Goal: Communication & Community: Answer question/provide support

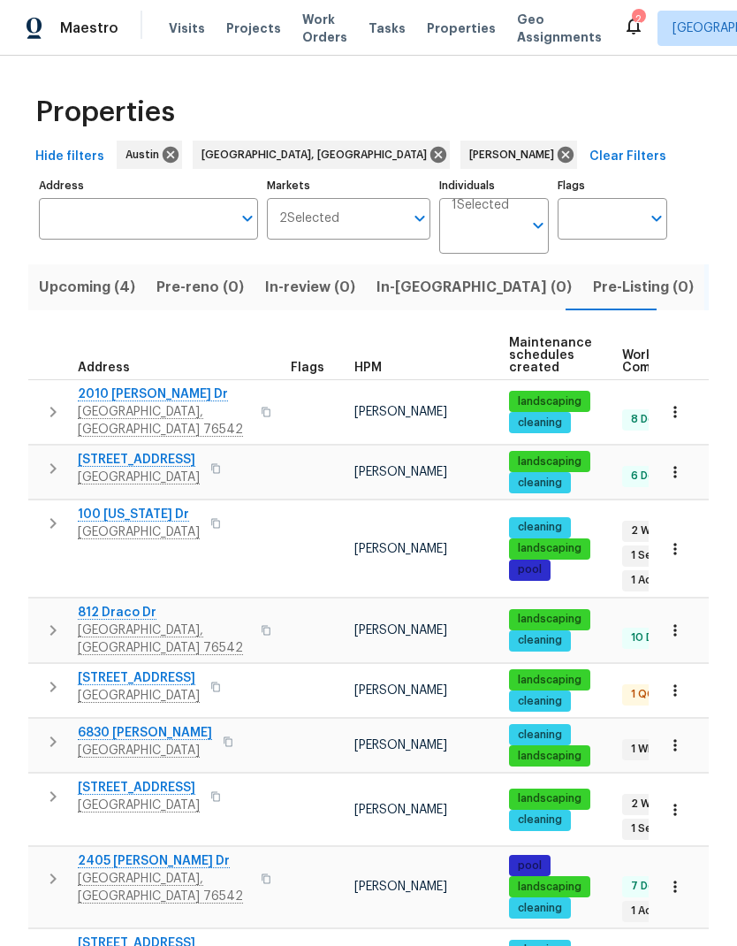
click at [95, 293] on span "Upcoming (4)" at bounding box center [87, 287] width 96 height 25
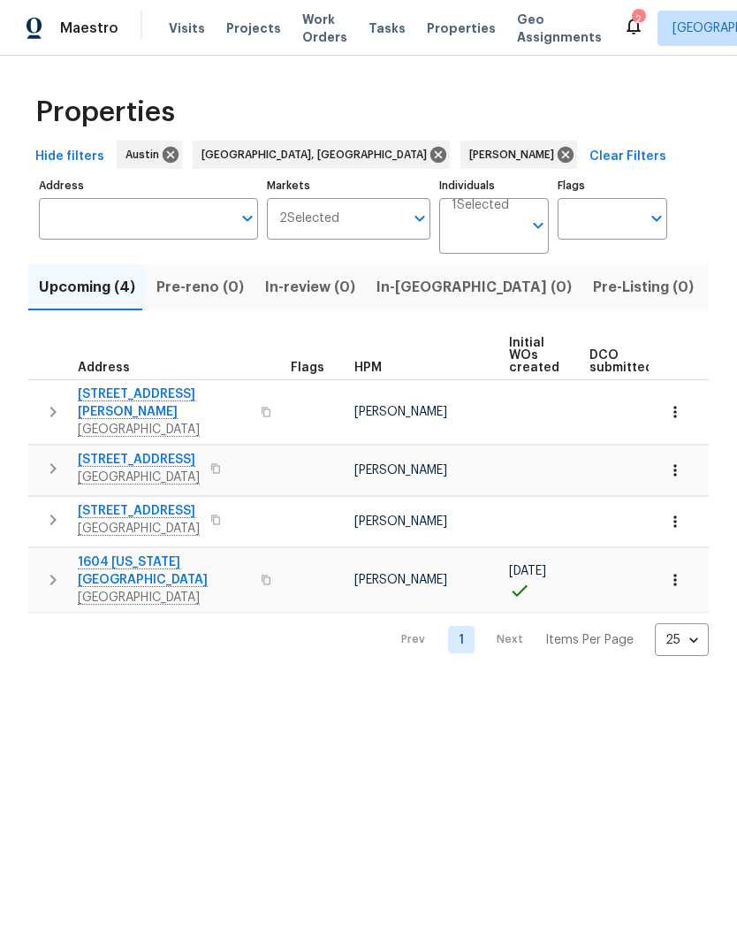
click at [163, 589] on span "[GEOGRAPHIC_DATA]" at bounding box center [164, 598] width 172 height 18
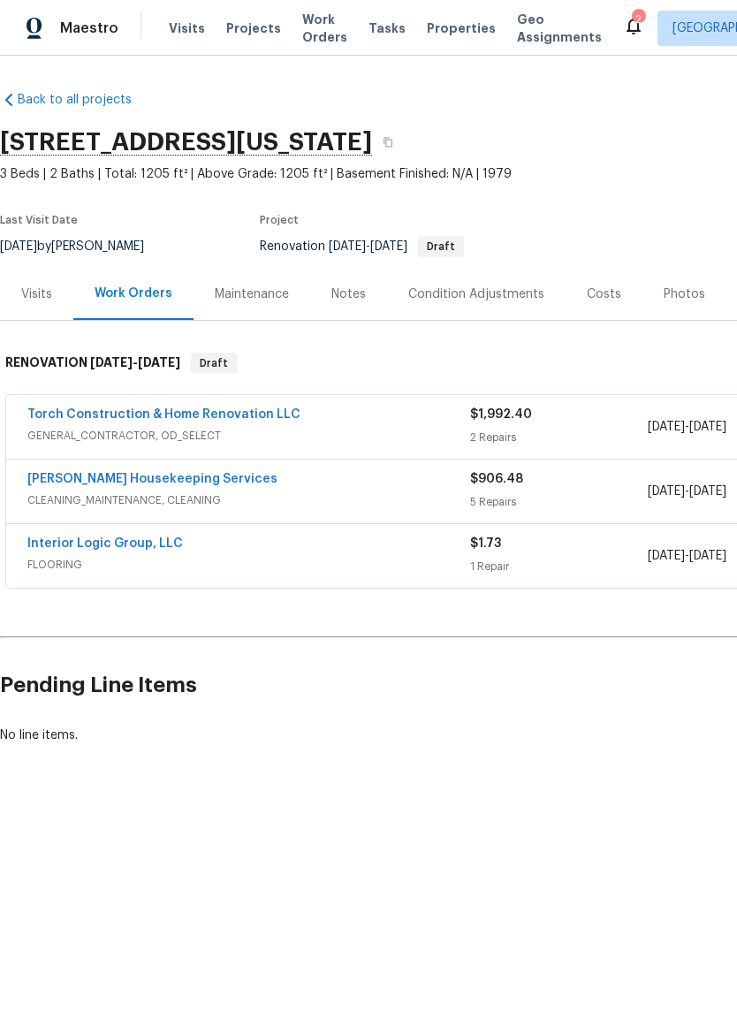
click at [168, 541] on link "Interior Logic Group, LLC" at bounding box center [105, 544] width 156 height 12
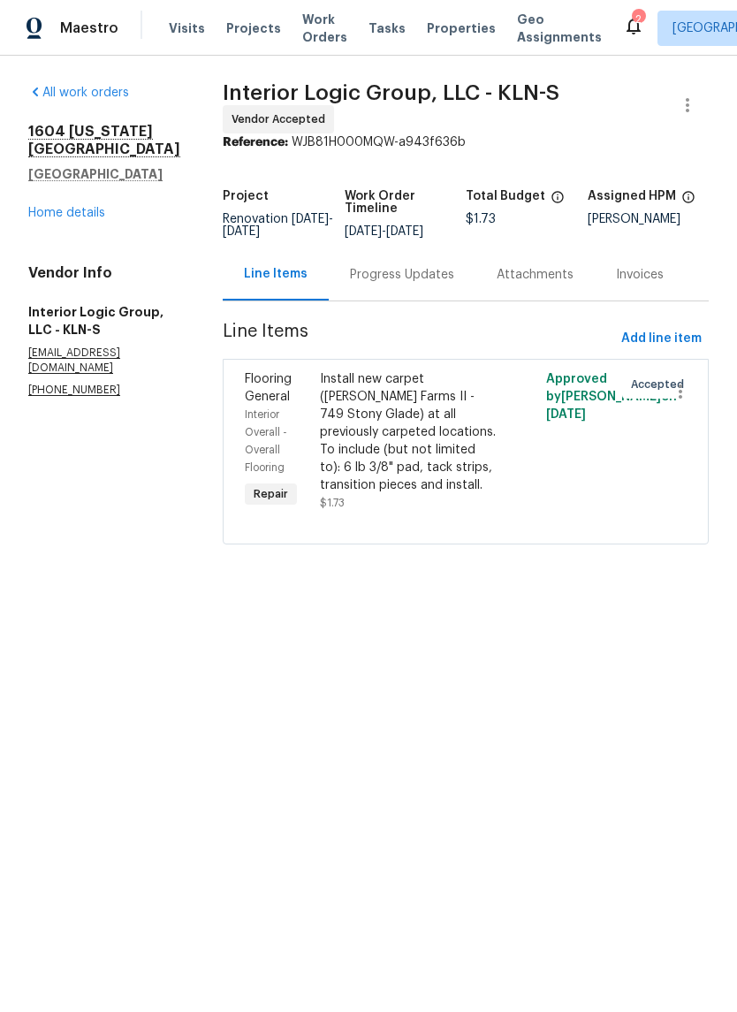
click at [409, 297] on div "Progress Updates" at bounding box center [402, 274] width 147 height 52
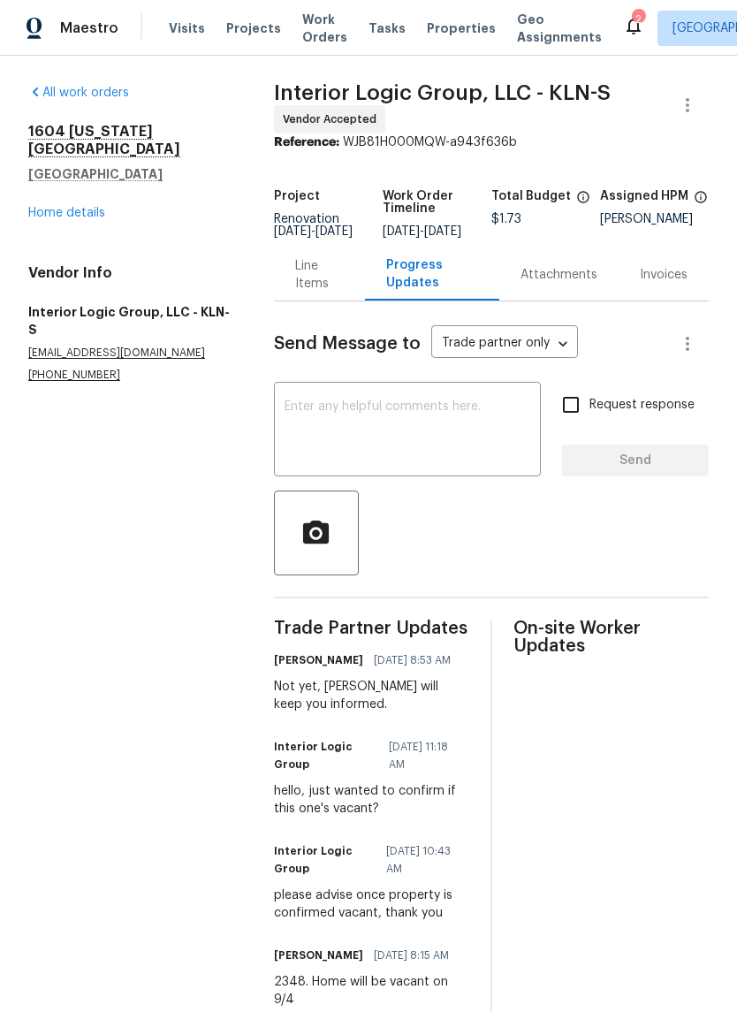
click at [470, 438] on textarea at bounding box center [408, 432] width 246 height 62
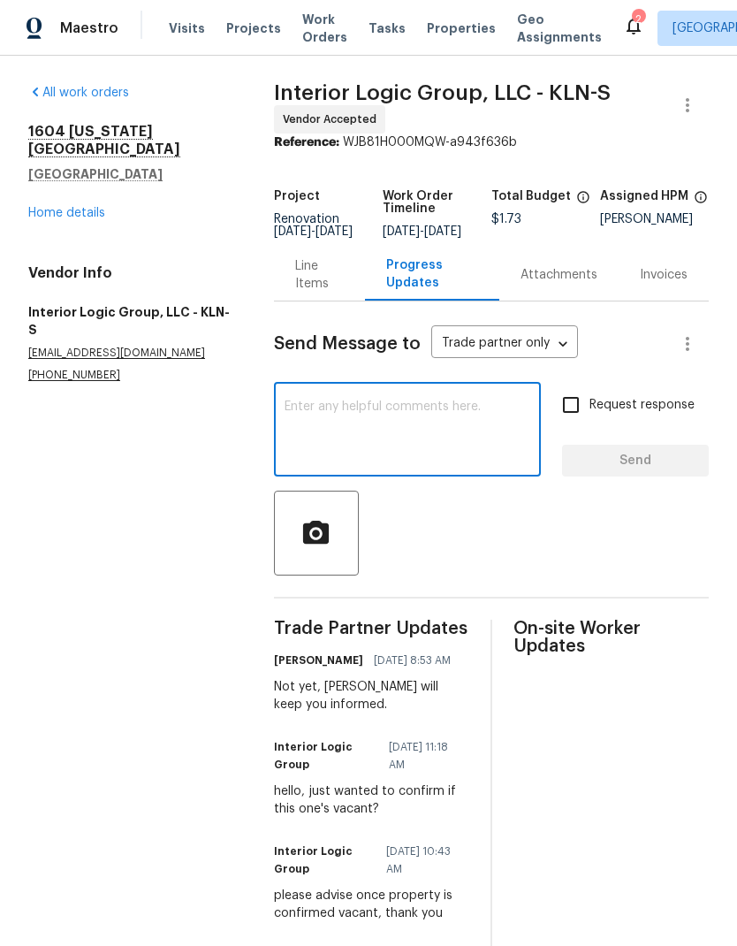
click at [439, 416] on textarea at bounding box center [408, 432] width 246 height 62
type textarea "D"
type textarea "Good"
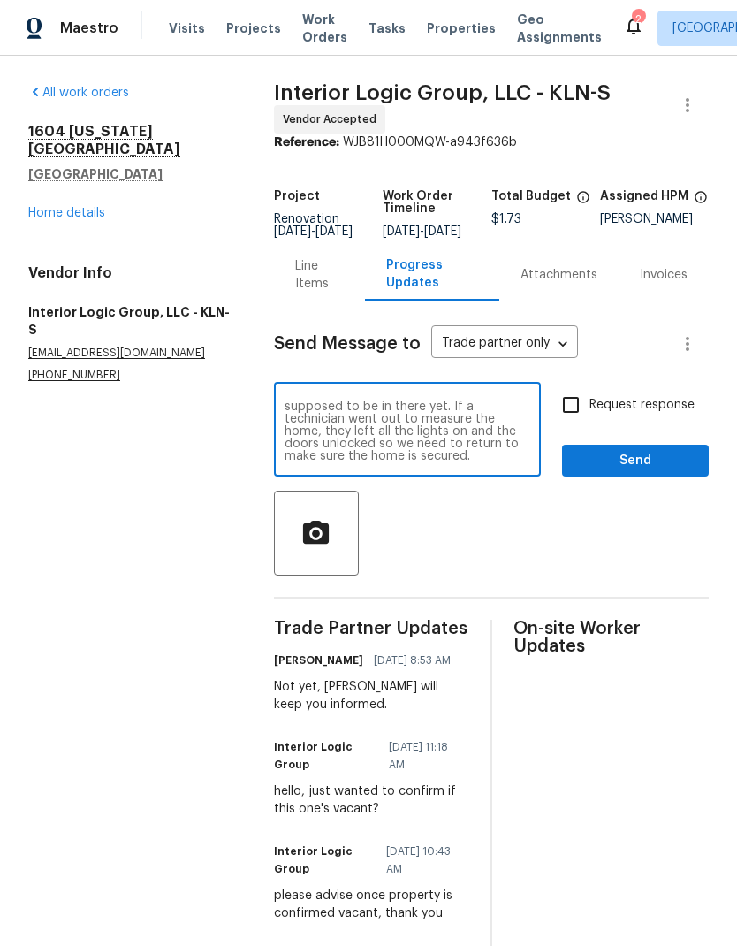
scroll to position [50, 0]
type textarea "Good afternoon what’s a home measurement schedule for today. The closing date o…"
click at [644, 468] on span "Send" at bounding box center [636, 461] width 118 height 22
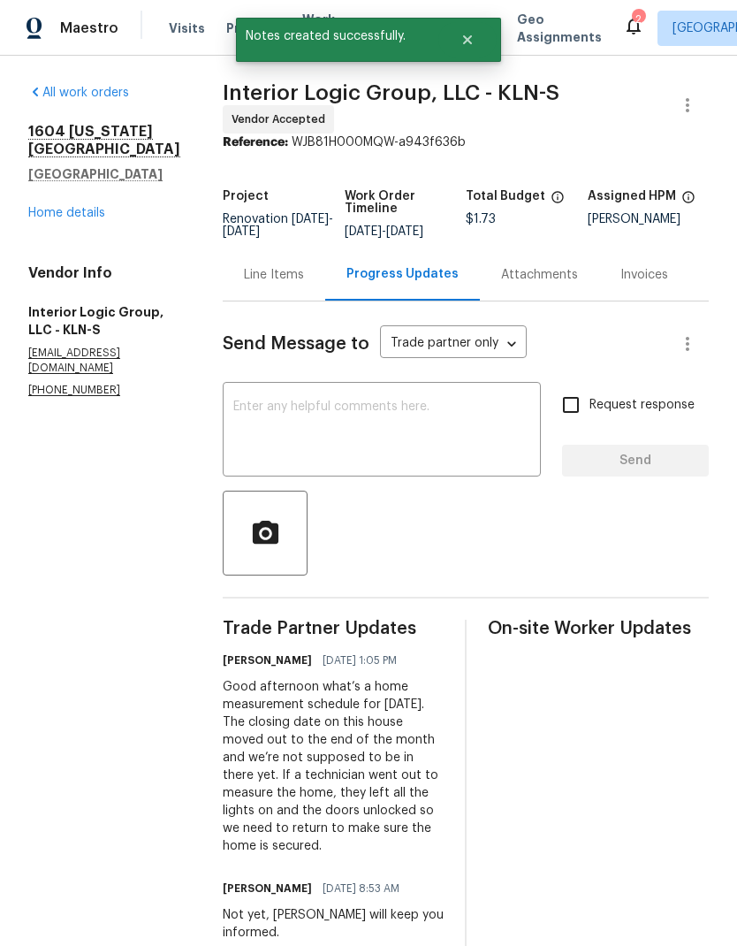
scroll to position [0, 0]
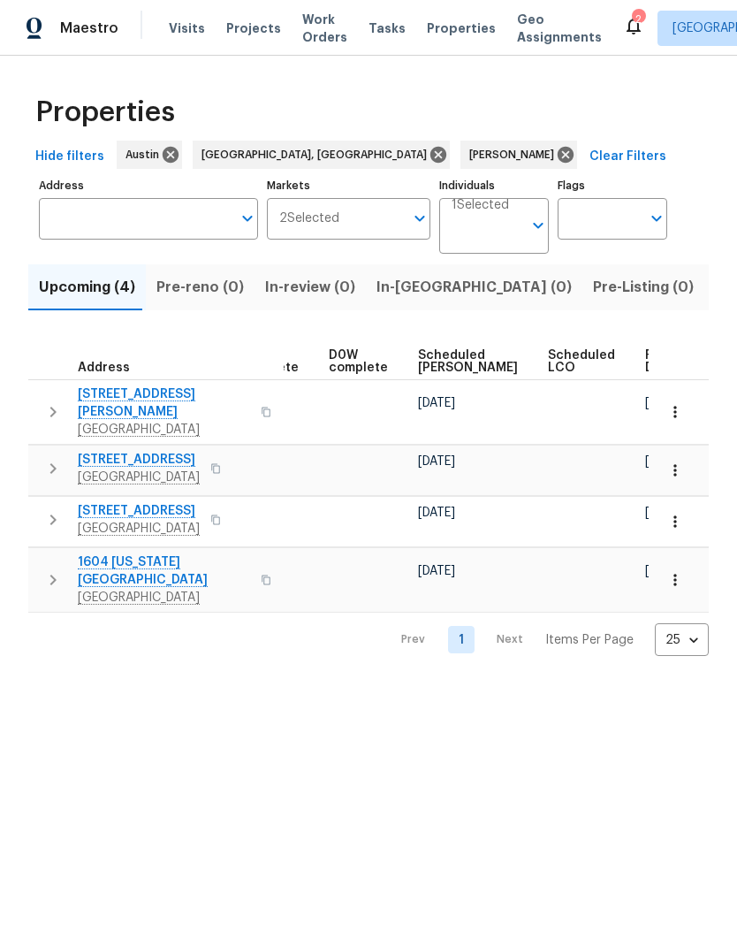
scroll to position [0, 443]
click at [435, 364] on span "Scheduled COE" at bounding box center [469, 361] width 100 height 25
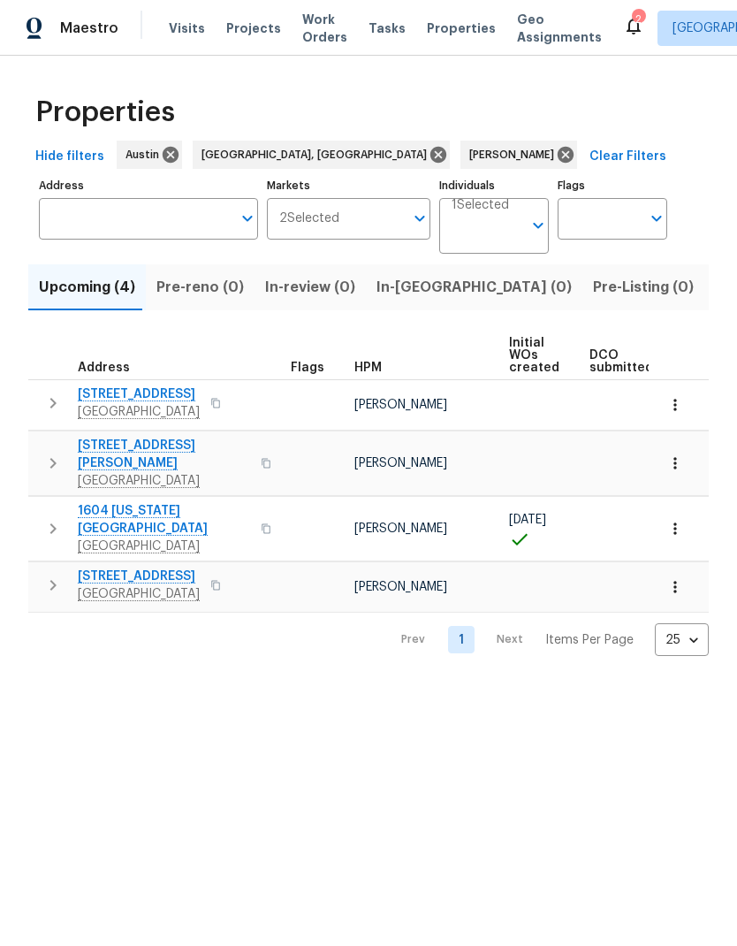
click at [681, 409] on icon "button" at bounding box center [676, 405] width 18 height 18
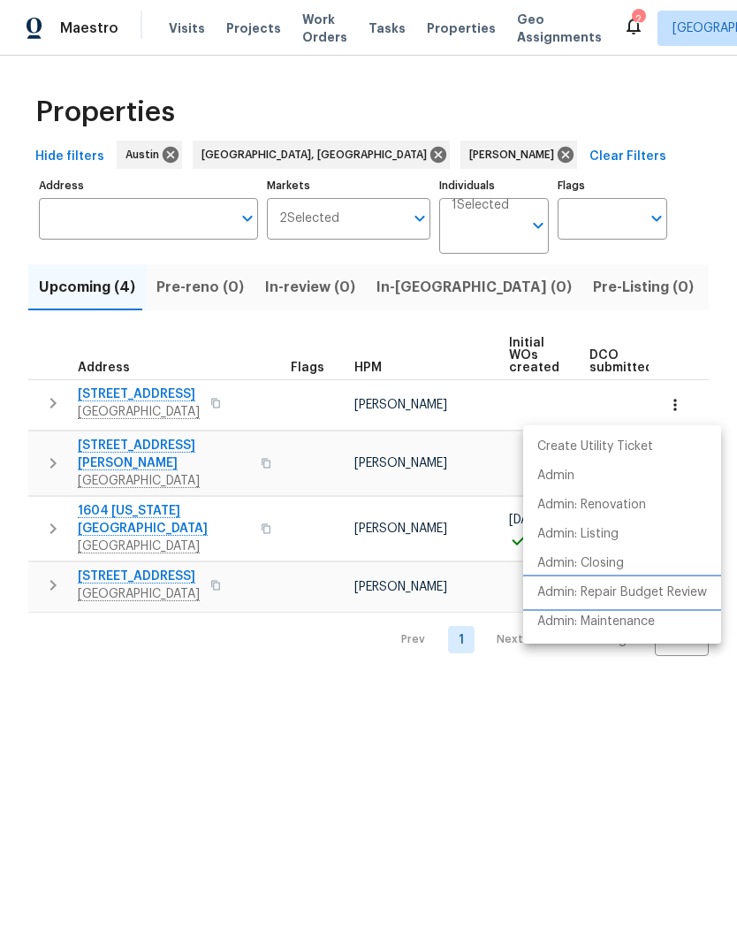
click at [676, 601] on p "Admin: Repair Budget Review" at bounding box center [623, 593] width 170 height 19
